Goal: Task Accomplishment & Management: Complete application form

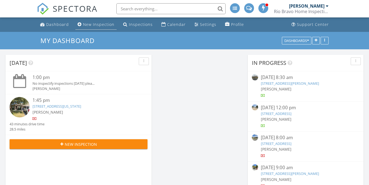
click at [103, 24] on div "New Inspection" at bounding box center [98, 24] width 31 height 5
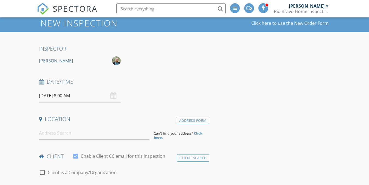
scroll to position [27, 0]
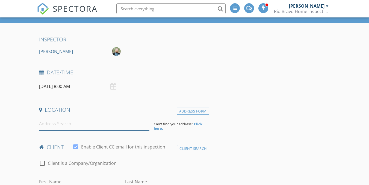
click at [59, 122] on input at bounding box center [94, 123] width 110 height 13
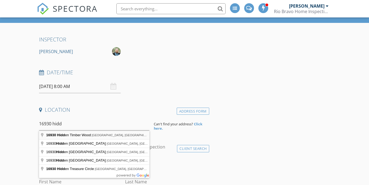
type input "16930 Hidden Timber Wood, [GEOGRAPHIC_DATA], [GEOGRAPHIC_DATA], [GEOGRAPHIC_DAT…"
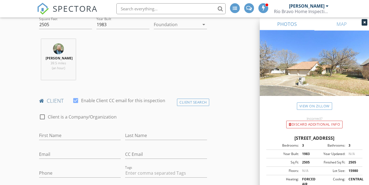
scroll to position [191, 0]
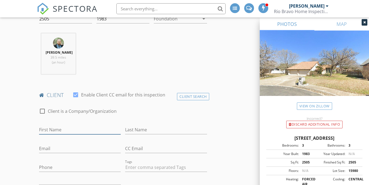
click at [45, 131] on input "First Name" at bounding box center [80, 130] width 82 height 9
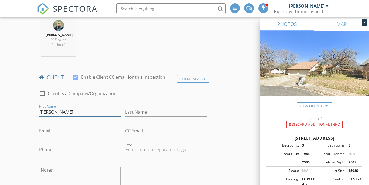
scroll to position [219, 0]
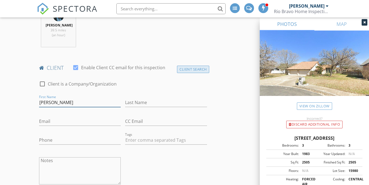
type input "[PERSON_NAME]"
click at [192, 69] on div "Client Search" at bounding box center [193, 69] width 32 height 7
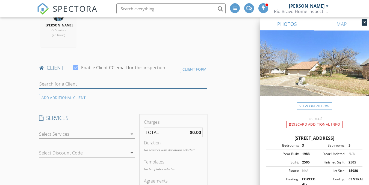
click at [64, 84] on input "text" at bounding box center [123, 84] width 168 height 9
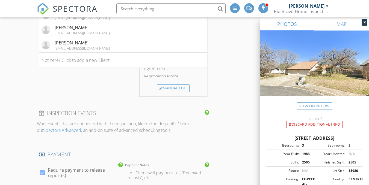
scroll to position [328, 0]
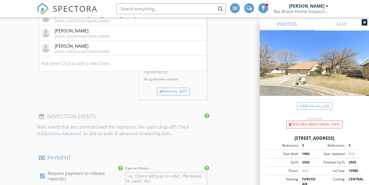
click at [83, 89] on div "SERVICES check_box_outline_blank Residential Inspection [PERSON_NAME]'s full to…" at bounding box center [87, 52] width 101 height 94
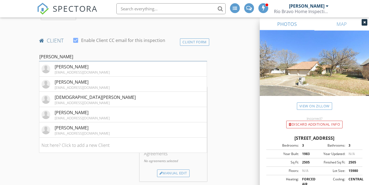
click at [52, 57] on input "[PERSON_NAME]" at bounding box center [123, 56] width 168 height 9
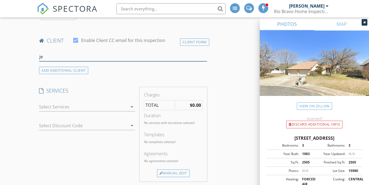
type input "j"
click at [194, 42] on div "Client Form" at bounding box center [194, 42] width 29 height 7
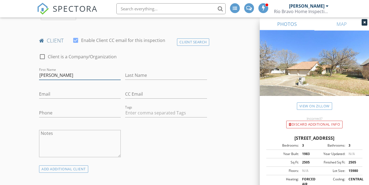
click at [40, 75] on input "[PERSON_NAME]" at bounding box center [80, 75] width 82 height 9
type input "[PERSON_NAME]"
click at [136, 76] on input "Last Name" at bounding box center [166, 75] width 82 height 9
type input "g"
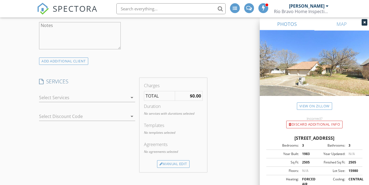
scroll to position [355, 0]
type input "[PERSON_NAME]"
click at [70, 97] on div at bounding box center [83, 96] width 89 height 9
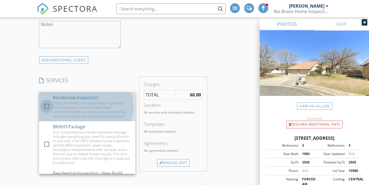
click at [47, 107] on div at bounding box center [46, 106] width 9 height 9
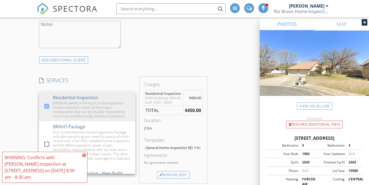
scroll to position [382, 0]
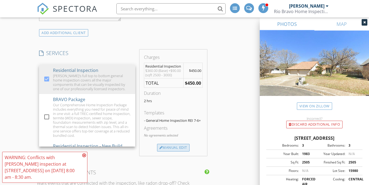
click at [170, 152] on div "Manual Edit" at bounding box center [173, 148] width 33 height 8
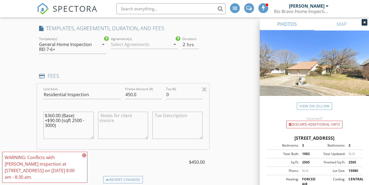
scroll to position [410, 0]
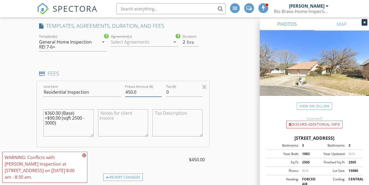
click at [130, 92] on input "450.0" at bounding box center [143, 92] width 37 height 9
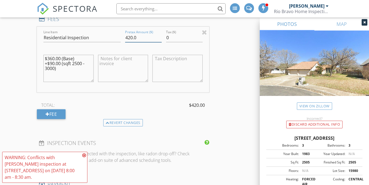
type input "420.0"
click at [124, 69] on textarea at bounding box center [123, 68] width 50 height 27
type textarea "d"
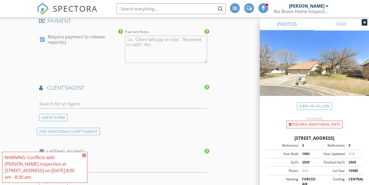
scroll to position [683, 0]
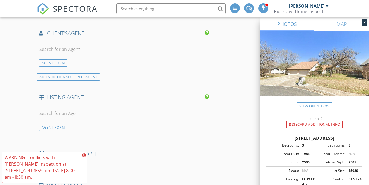
type textarea "Social House Discount"
click at [58, 48] on input "text" at bounding box center [123, 49] width 168 height 9
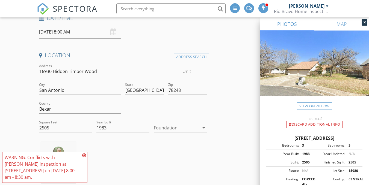
scroll to position [27, 0]
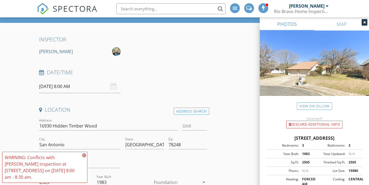
type input "brandi"
click at [114, 88] on div "09/29/2025 8:00 AM" at bounding box center [80, 86] width 82 height 13
click at [113, 87] on div "09/29/2025 8:00 AM" at bounding box center [80, 86] width 82 height 13
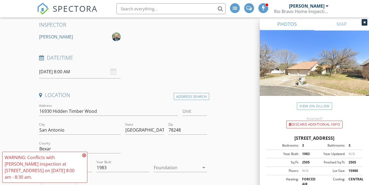
scroll to position [55, 0]
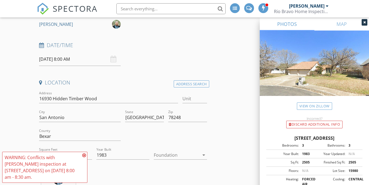
click at [113, 60] on div "09/29/2025 8:00 AM" at bounding box center [80, 59] width 82 height 13
click at [53, 45] on h4 "Date/Time" at bounding box center [123, 45] width 168 height 7
click at [42, 46] on icon at bounding box center [41, 45] width 5 height 5
click at [65, 59] on input "09/29/2025 8:00 AM" at bounding box center [80, 59] width 82 height 13
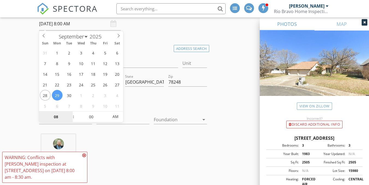
scroll to position [109, 0]
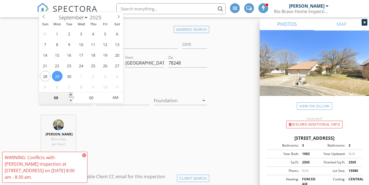
type input "09"
type input "09/29/2025 9:00 AM"
click at [71, 95] on span at bounding box center [71, 95] width 4 height 5
type input "10"
type input "[DATE] 10:00 AM"
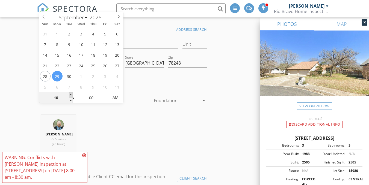
click at [71, 95] on span at bounding box center [71, 95] width 4 height 5
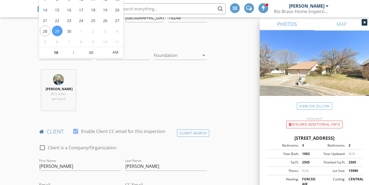
scroll to position [137, 0]
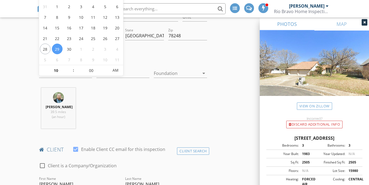
click at [203, 73] on icon "arrow_drop_down" at bounding box center [204, 73] width 7 height 7
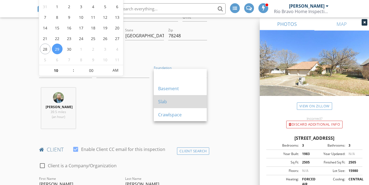
click at [175, 107] on div "Slab" at bounding box center [180, 101] width 44 height 13
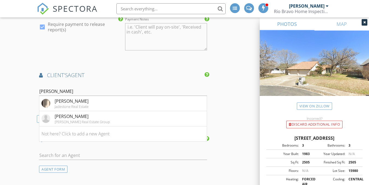
scroll to position [656, 0]
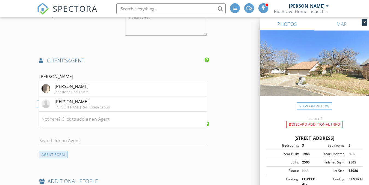
click at [55, 155] on div "AGENT FORM" at bounding box center [53, 154] width 28 height 7
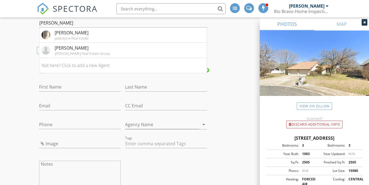
scroll to position [710, 0]
click at [61, 85] on input "First Name" at bounding box center [80, 86] width 82 height 9
type input "[PERSON_NAME]"
click at [133, 87] on input "Last Name" at bounding box center [166, 86] width 82 height 9
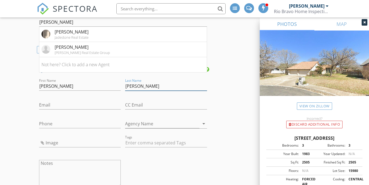
type input "[PERSON_NAME]"
click at [66, 105] on input "Email" at bounding box center [80, 105] width 82 height 9
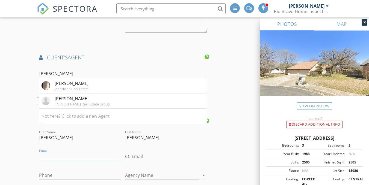
scroll to position [628, 0]
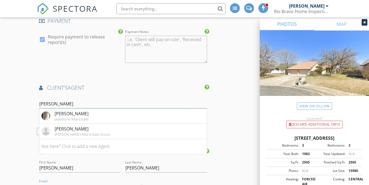
click at [70, 102] on input "brandi" at bounding box center [123, 104] width 168 height 9
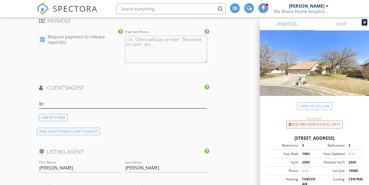
type input "b"
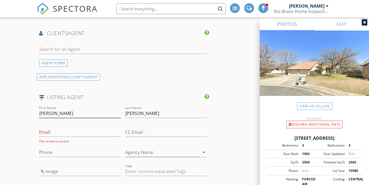
click at [58, 114] on input "[PERSON_NAME]" at bounding box center [80, 113] width 82 height 9
type input "B"
click at [146, 113] on input "[PERSON_NAME]" at bounding box center [166, 113] width 82 height 9
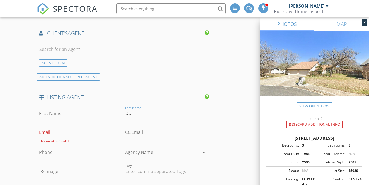
type input "D"
click at [58, 62] on div "AGENT FORM" at bounding box center [53, 63] width 28 height 7
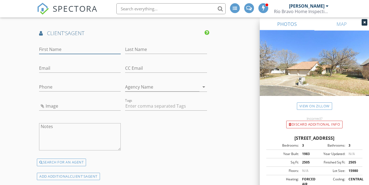
click at [52, 49] on input "First Name" at bounding box center [80, 49] width 82 height 9
type input "[PERSON_NAME]"
click at [138, 49] on input "Last Name" at bounding box center [166, 49] width 82 height 9
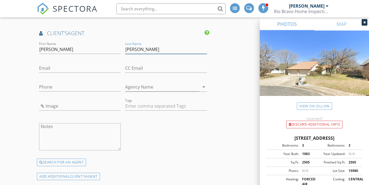
type input "[PERSON_NAME]"
click at [55, 66] on input "Email" at bounding box center [80, 68] width 82 height 9
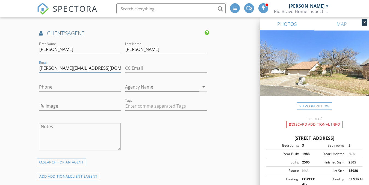
type input "Brandi@thesocialhousegroup.com"
click at [45, 88] on input "Phone" at bounding box center [80, 87] width 82 height 9
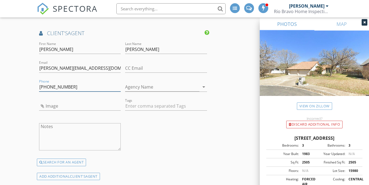
type input "[PHONE_NUMBER]"
click at [134, 89] on input "Agency Name" at bounding box center [162, 87] width 74 height 9
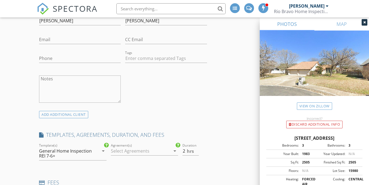
scroll to position [273, 0]
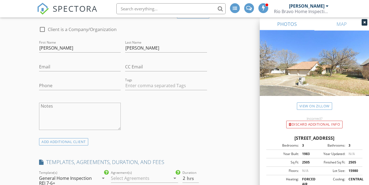
type input "The Social House"
click at [52, 66] on input "Email" at bounding box center [80, 67] width 82 height 9
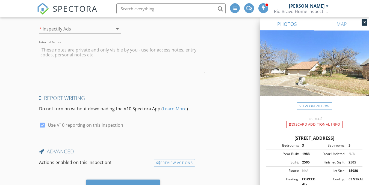
scroll to position [1147, 0]
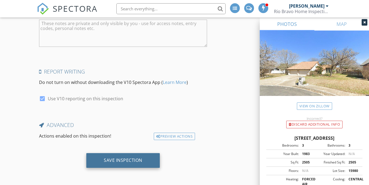
type input "Jgonz0528@gmail.com"
click at [110, 161] on div "Save Inspection" at bounding box center [123, 160] width 39 height 5
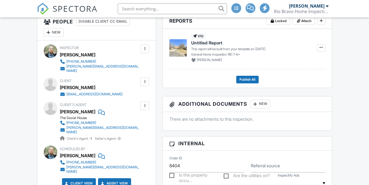
scroll to position [137, 0]
